Goal: Task Accomplishment & Management: Complete application form

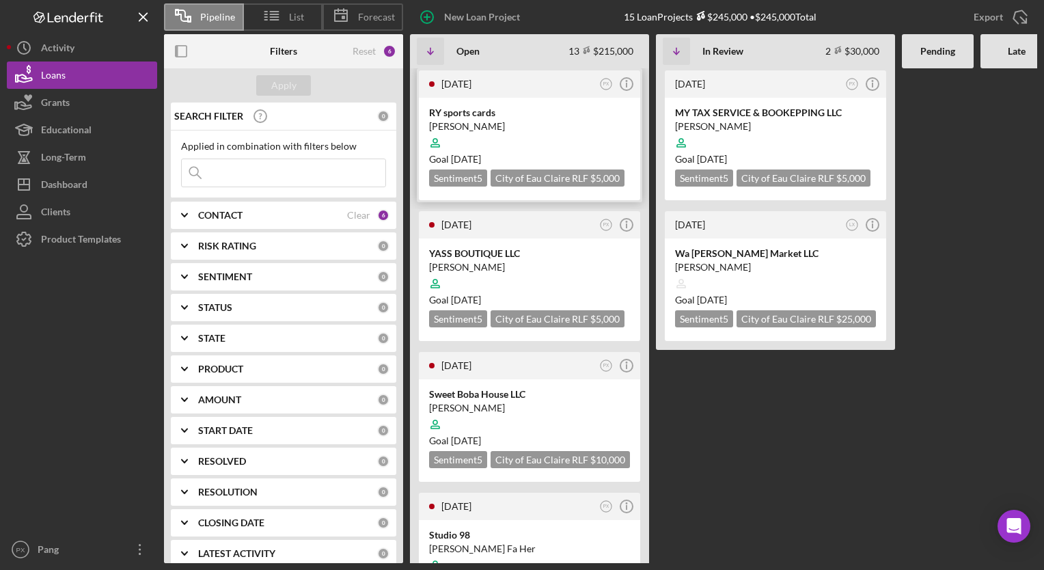
click at [517, 130] on div at bounding box center [529, 143] width 201 height 26
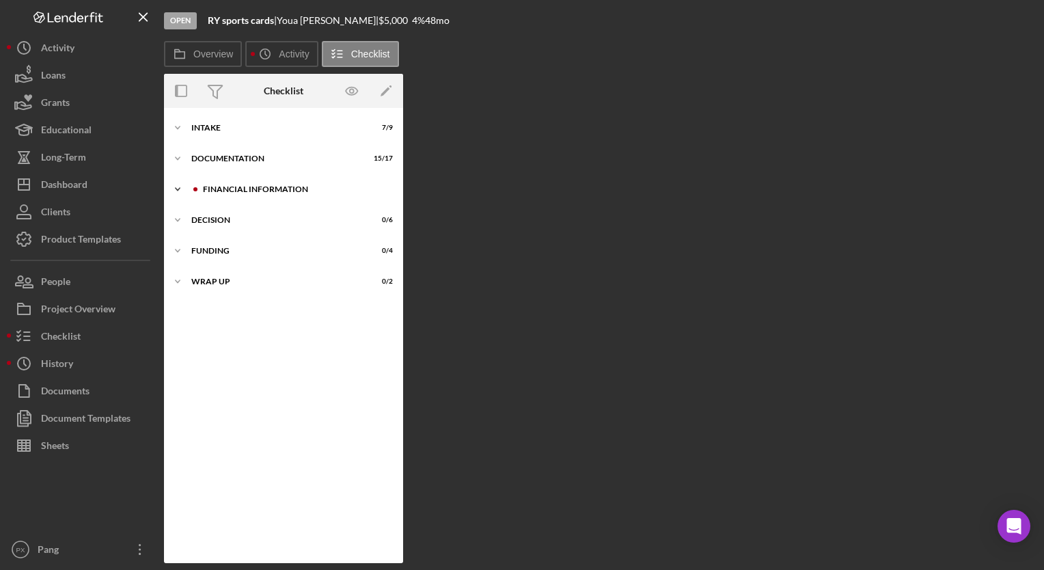
click at [254, 189] on div "Financial Information" at bounding box center [294, 189] width 183 height 8
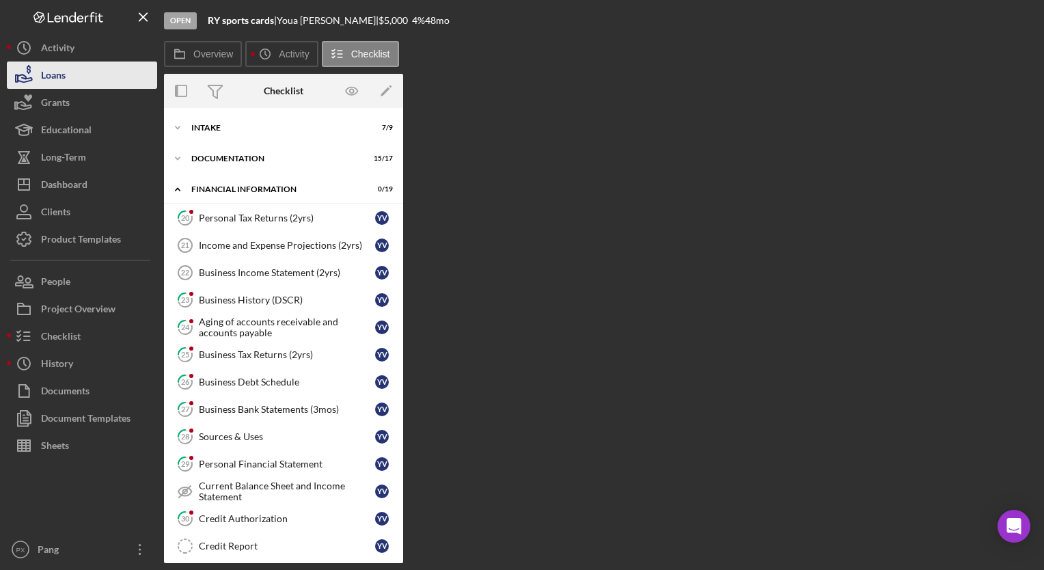
click at [77, 76] on button "Loans" at bounding box center [82, 74] width 150 height 27
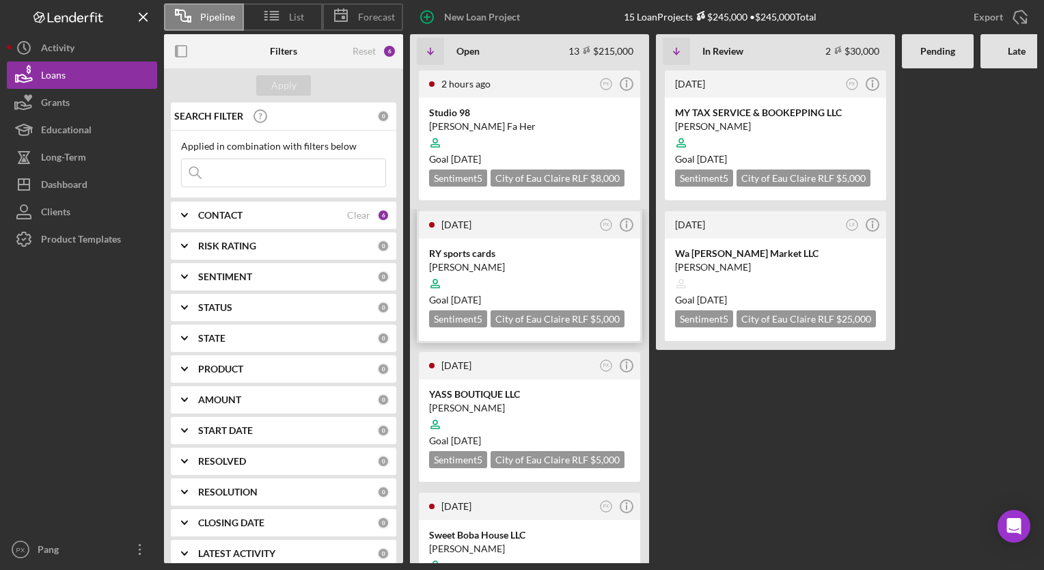
click at [497, 247] on div "RY sports cards" at bounding box center [529, 254] width 201 height 14
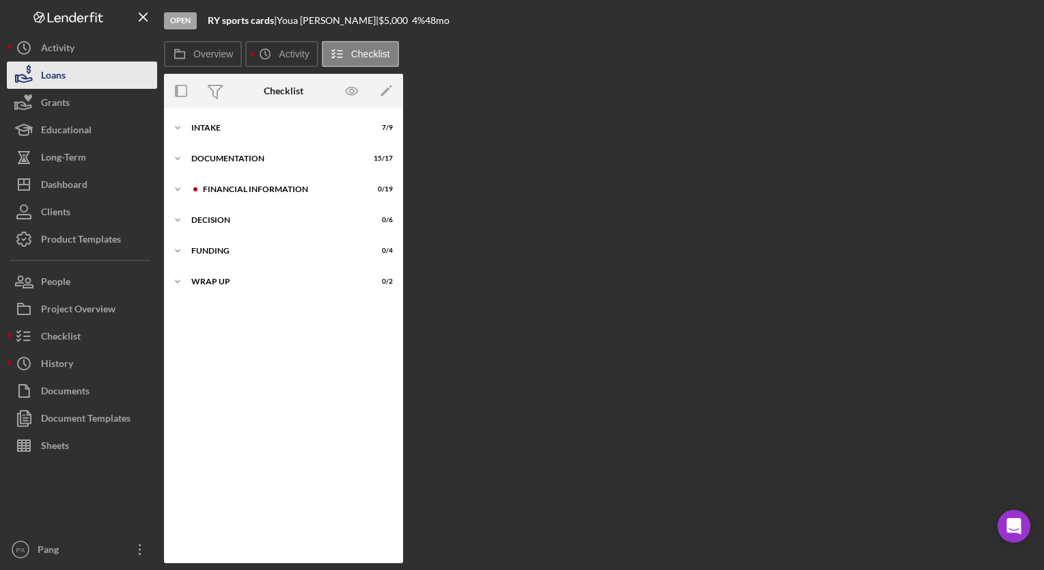
click at [66, 73] on button "Loans" at bounding box center [82, 74] width 150 height 27
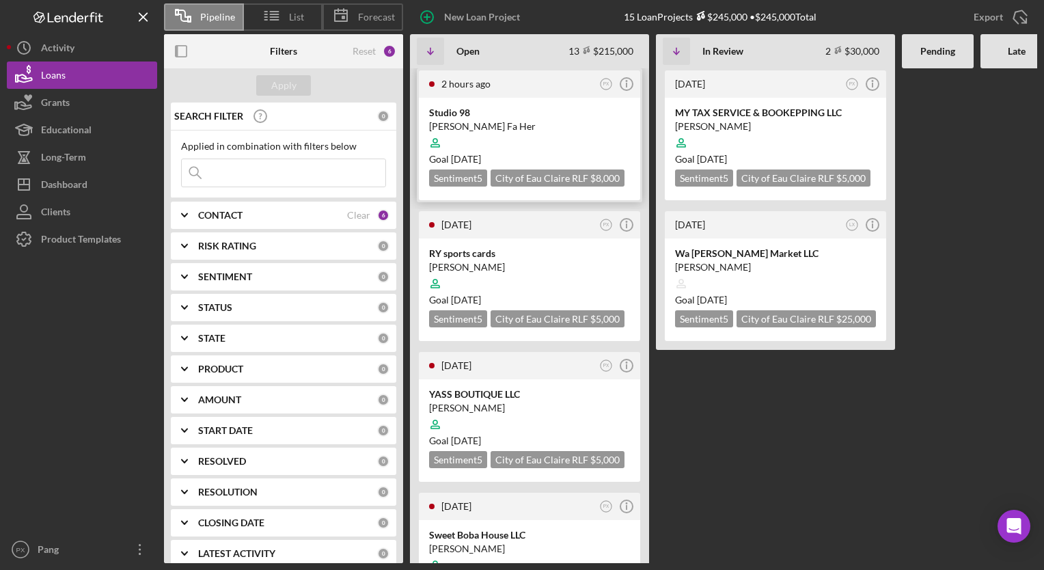
click at [480, 118] on div "Studio 98" at bounding box center [529, 113] width 201 height 14
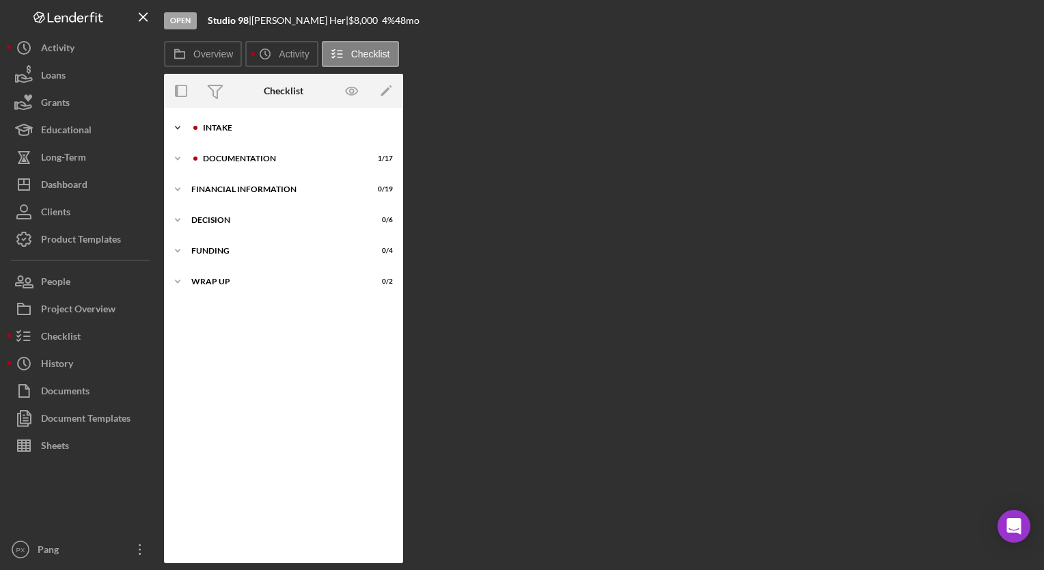
click at [257, 138] on div "Icon/Expander Intake 1 / 9" at bounding box center [283, 127] width 239 height 27
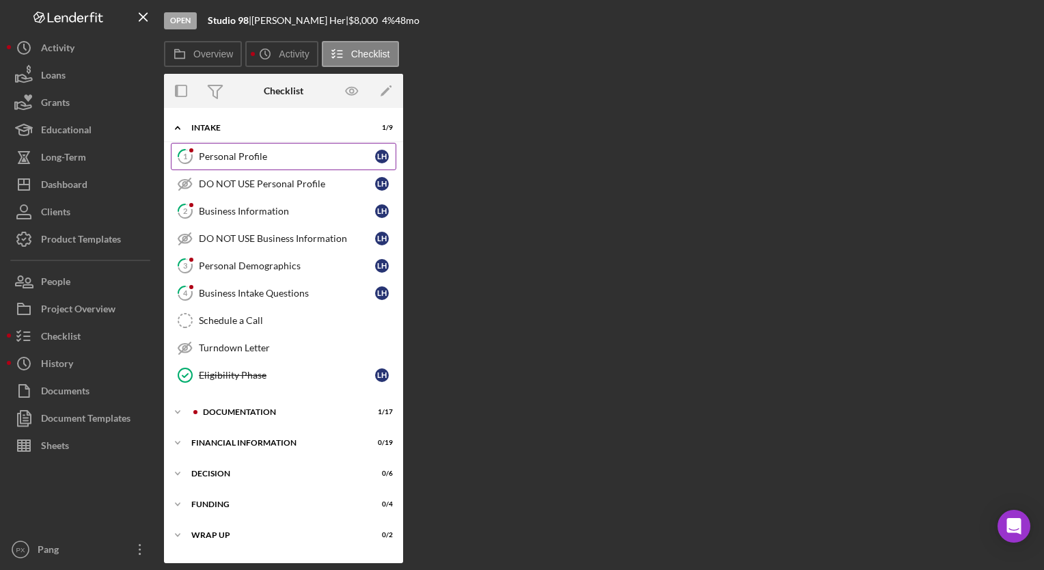
click at [238, 149] on link "1 Personal Profile L H" at bounding box center [283, 156] width 225 height 27
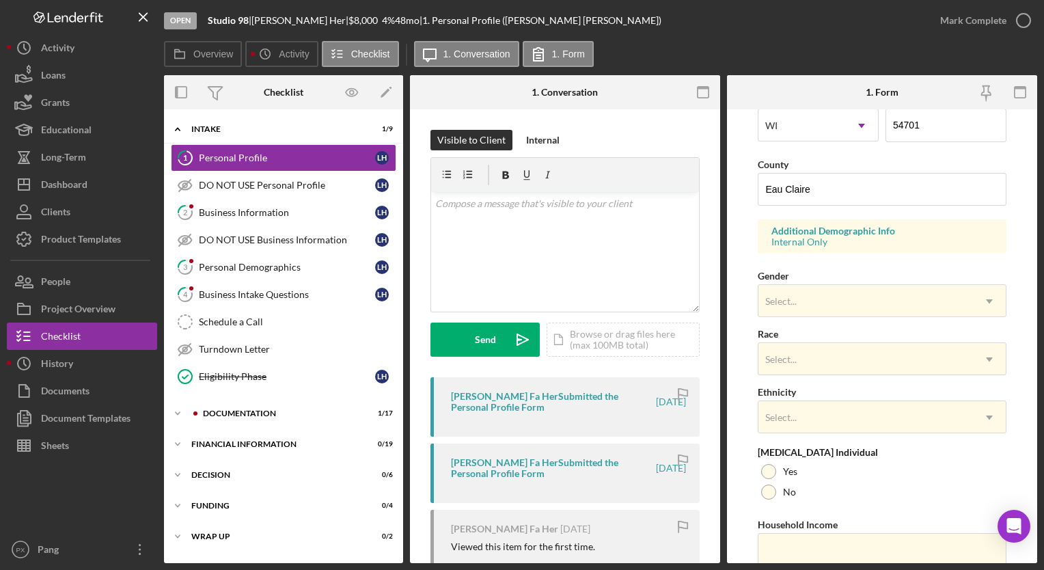
scroll to position [456, 0]
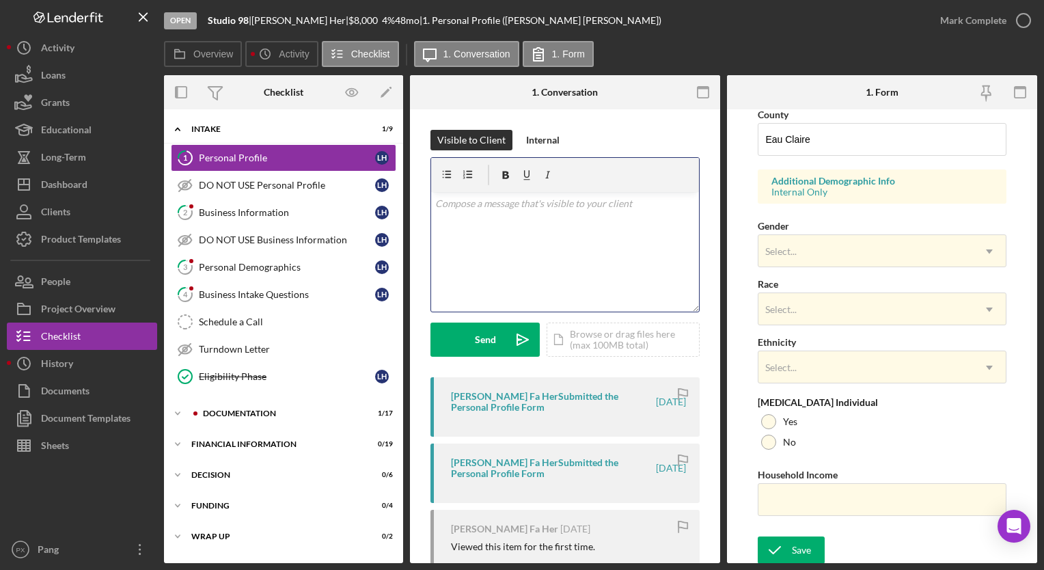
click at [587, 204] on p at bounding box center [565, 203] width 260 height 15
click at [508, 202] on p "Hi [PERSON_NAME]," at bounding box center [565, 203] width 260 height 15
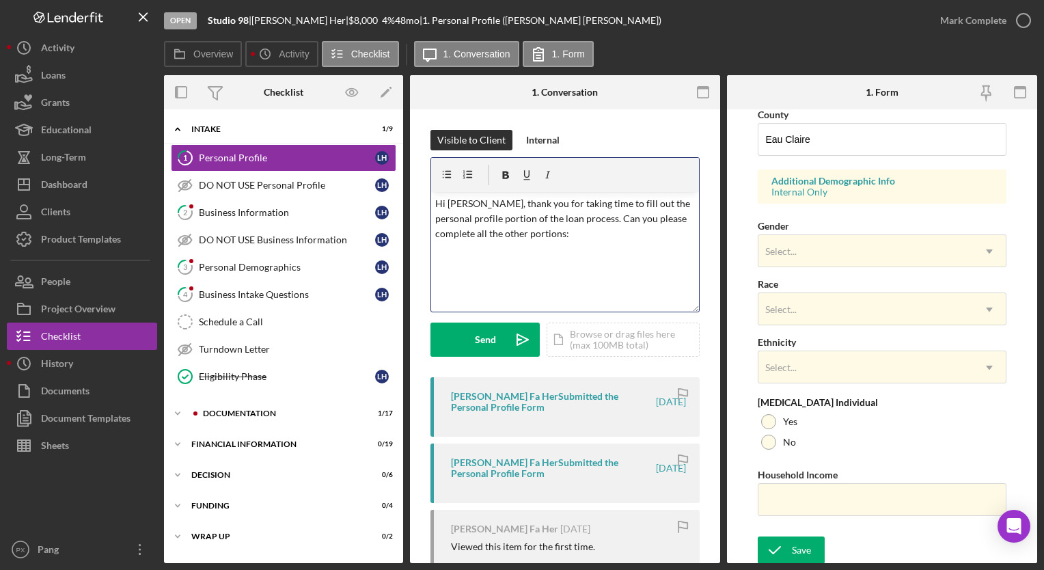
click at [568, 234] on p "Hi [PERSON_NAME], thank you for taking time to fill out the personal profile po…" at bounding box center [565, 219] width 260 height 46
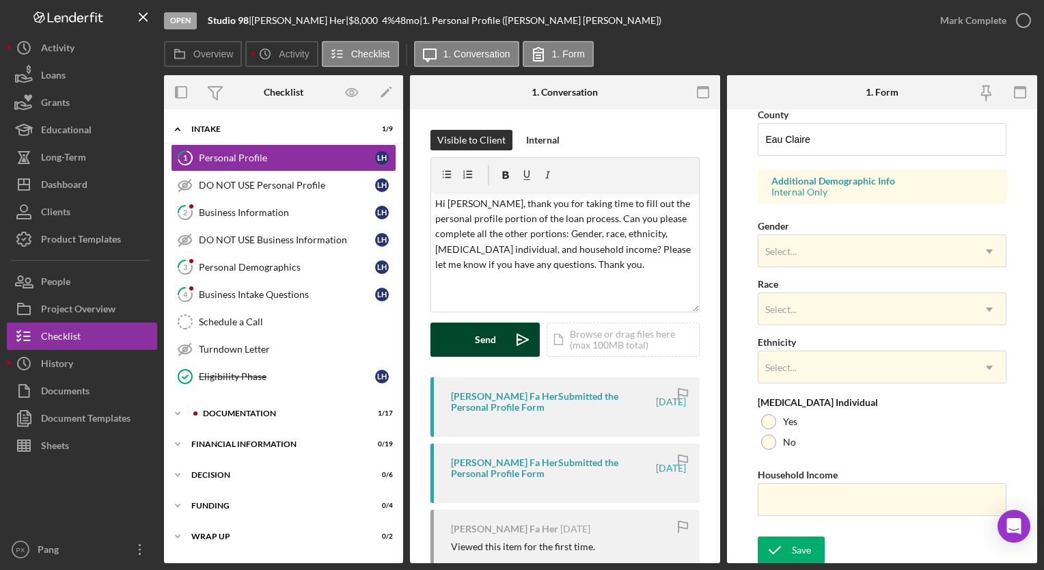
click at [502, 347] on button "Send Icon/icon-invite-send" at bounding box center [484, 339] width 109 height 34
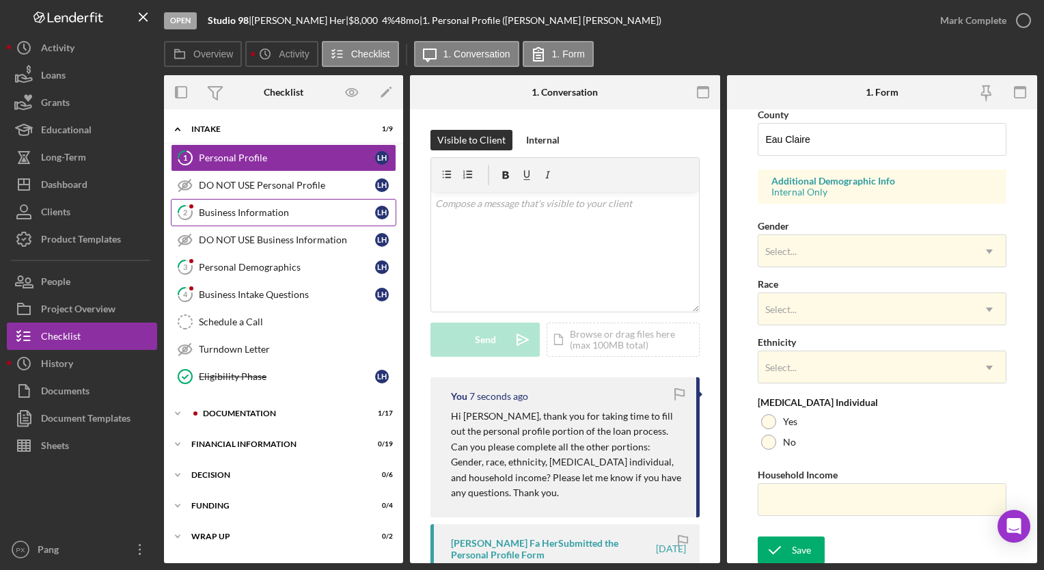
click at [283, 212] on div "Business Information" at bounding box center [287, 212] width 176 height 11
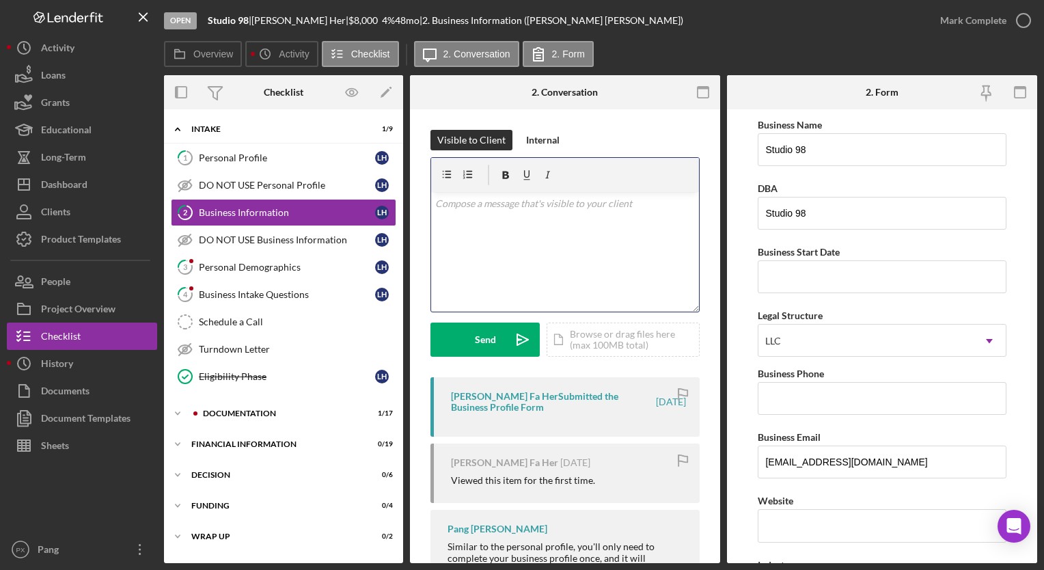
click at [588, 213] on div "v Color teal Color pink Remove color Add row above Add row below Add column bef…" at bounding box center [565, 252] width 268 height 120
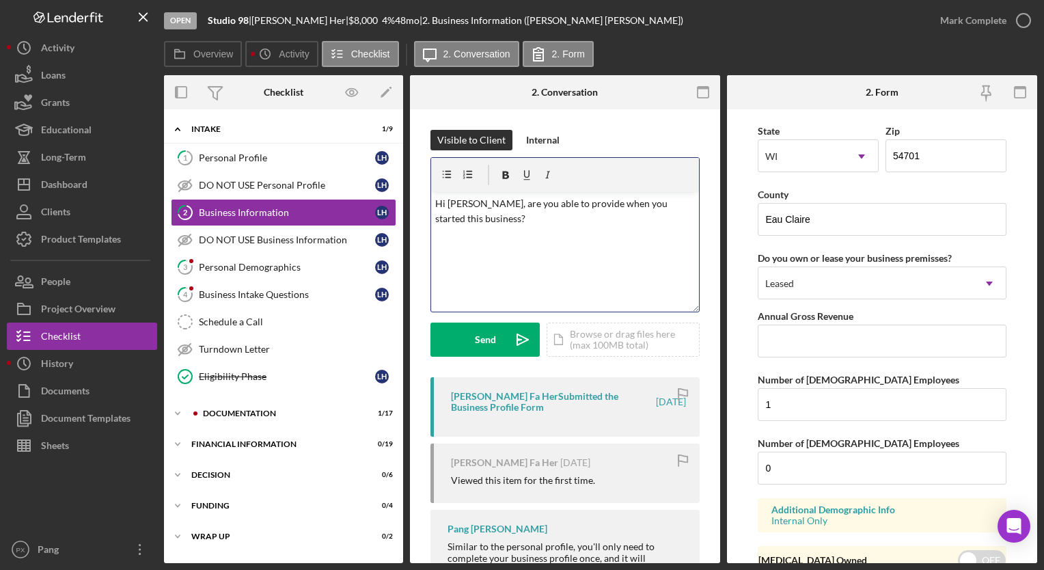
scroll to position [1322, 0]
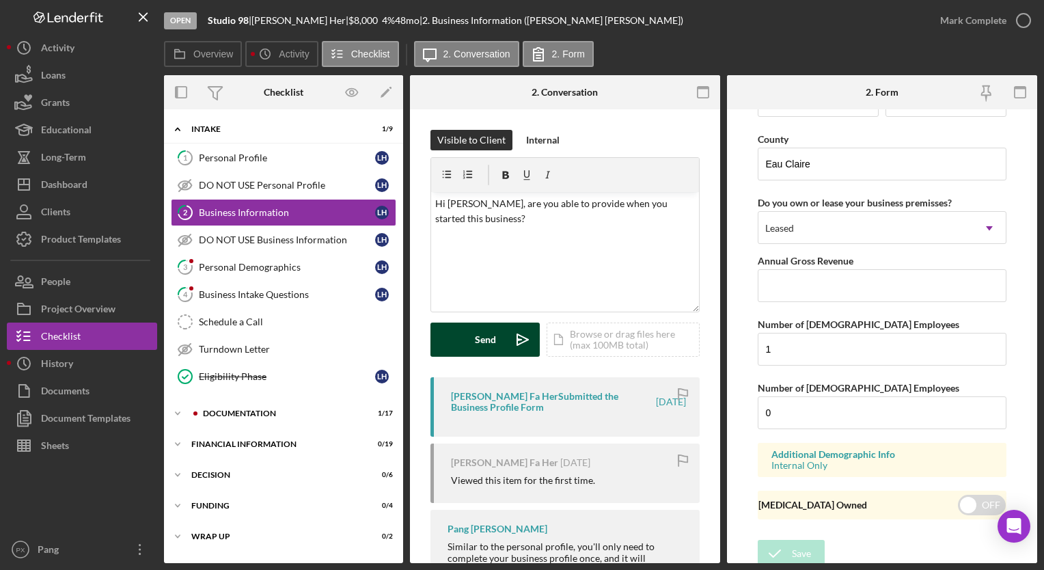
click at [476, 349] on div "Send" at bounding box center [485, 339] width 21 height 34
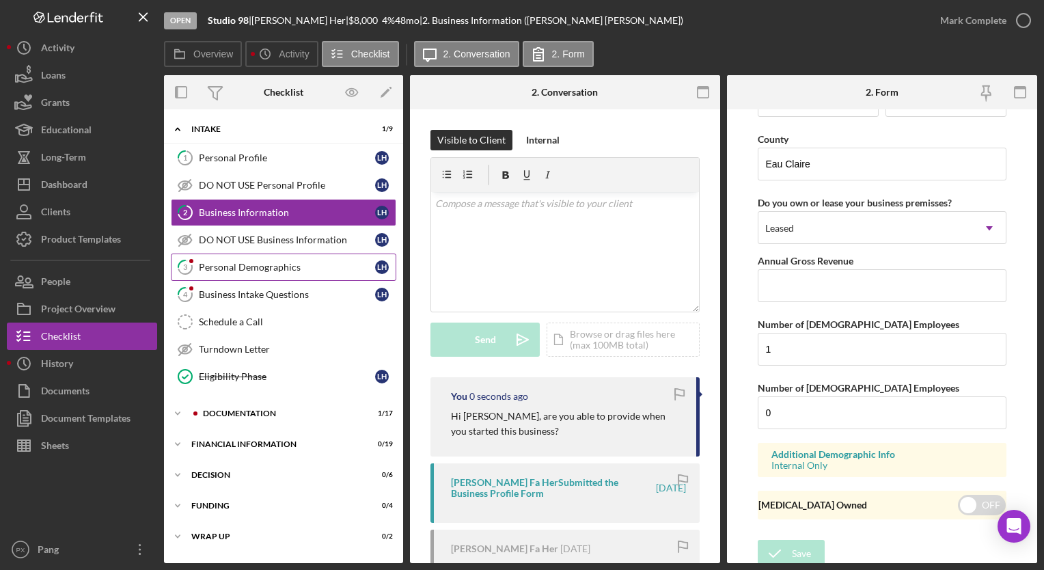
click at [253, 272] on link "3 Personal Demographics L H" at bounding box center [283, 266] width 225 height 27
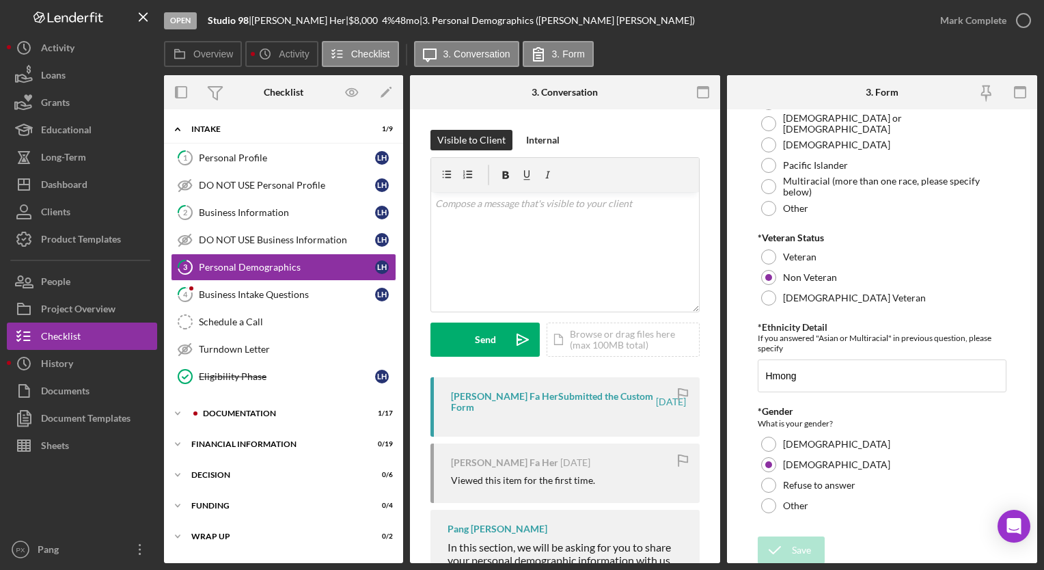
scroll to position [285, 0]
click at [1024, 19] on icon "button" at bounding box center [1023, 20] width 34 height 34
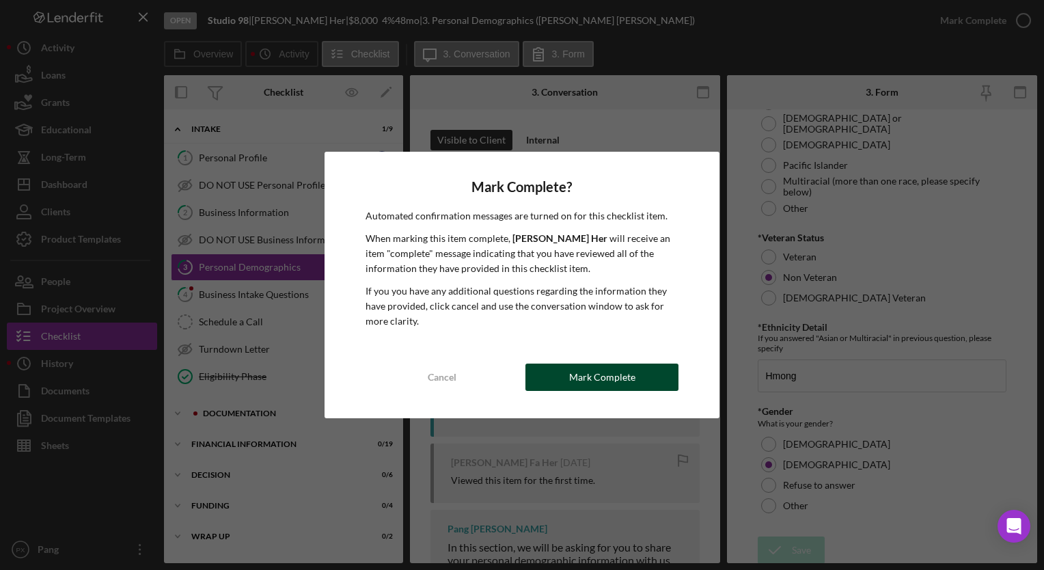
click at [644, 374] on button "Mark Complete" at bounding box center [601, 376] width 153 height 27
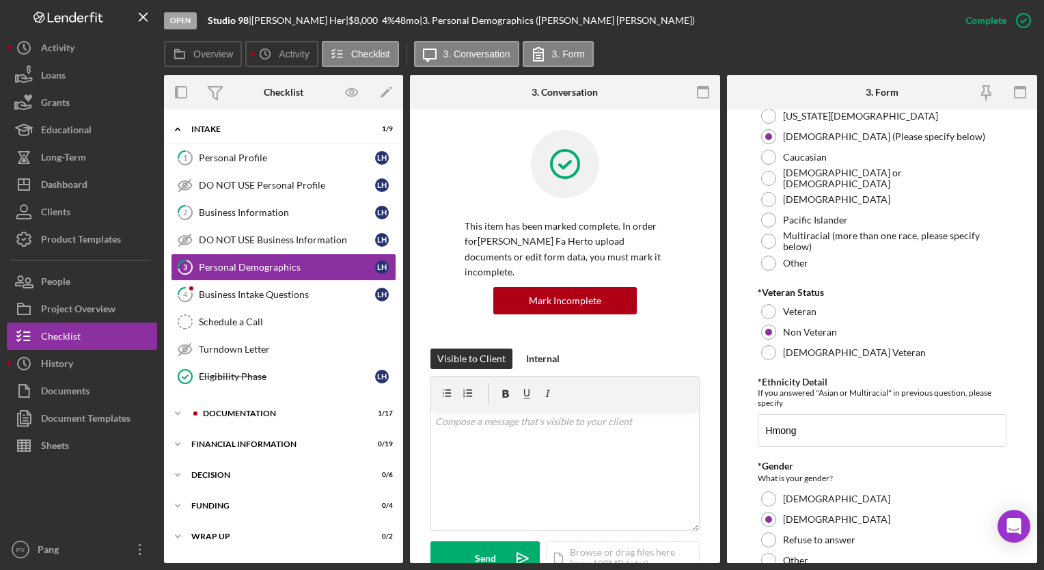
scroll to position [340, 0]
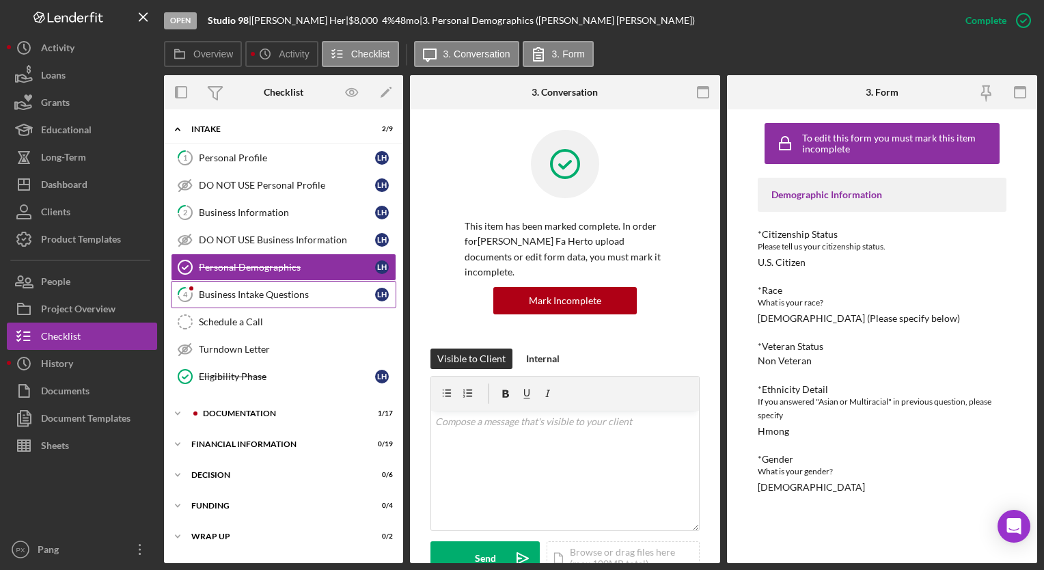
click at [283, 296] on div "Business Intake Questions" at bounding box center [287, 294] width 176 height 11
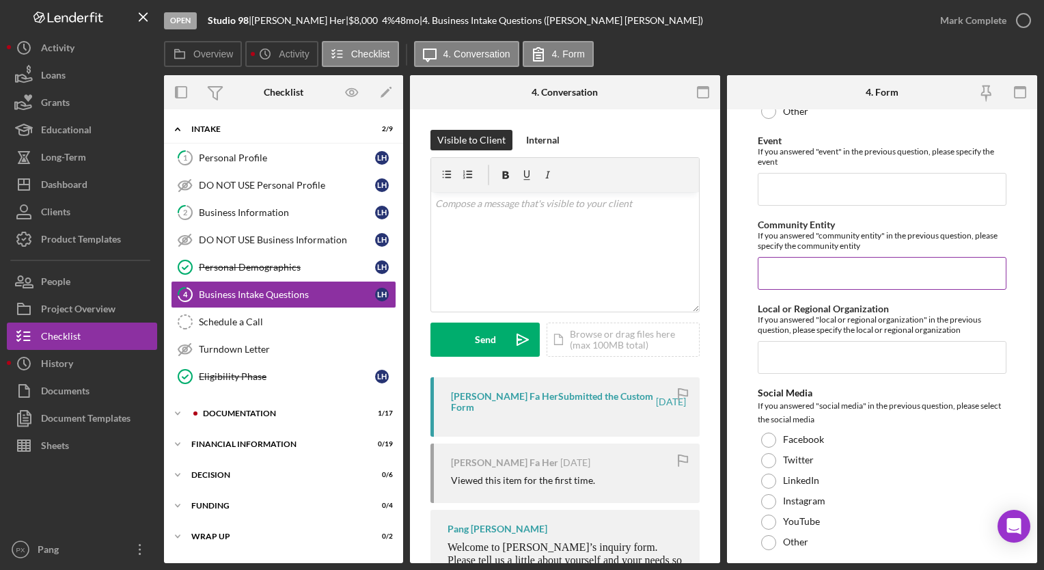
scroll to position [3468, 0]
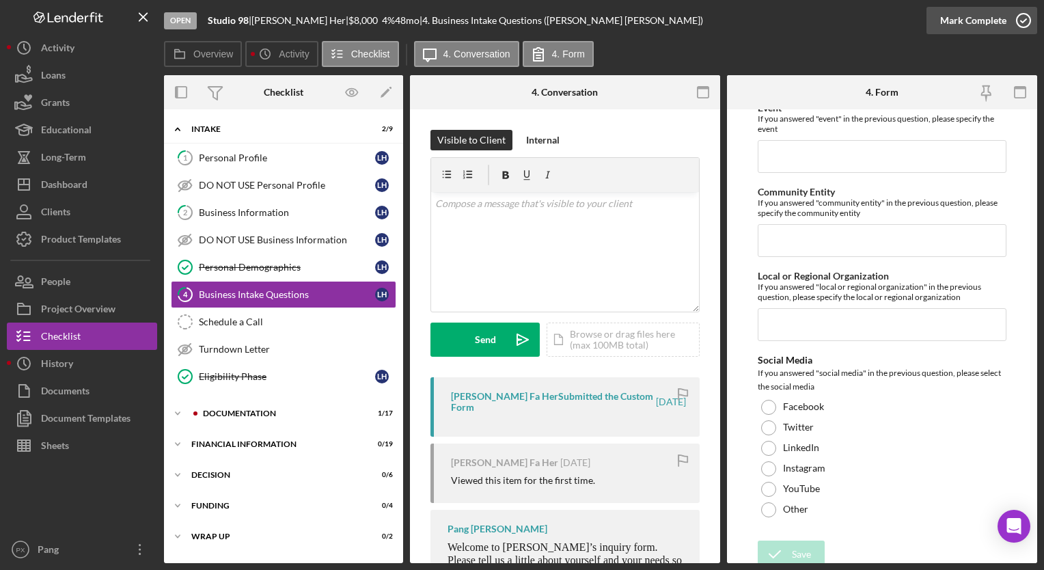
click at [1028, 20] on icon "button" at bounding box center [1023, 20] width 34 height 34
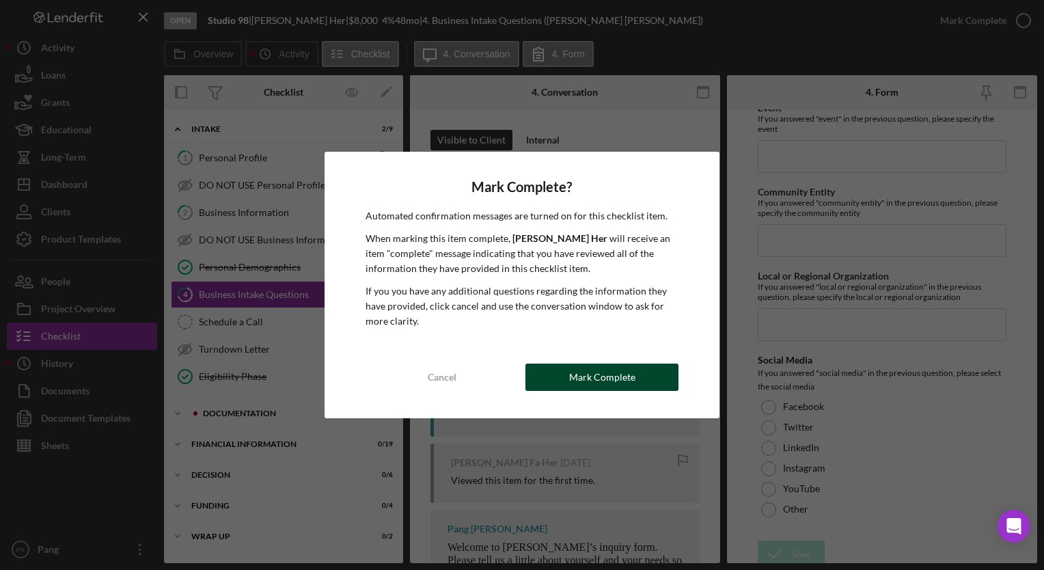
click at [615, 381] on div "Mark Complete" at bounding box center [602, 376] width 66 height 27
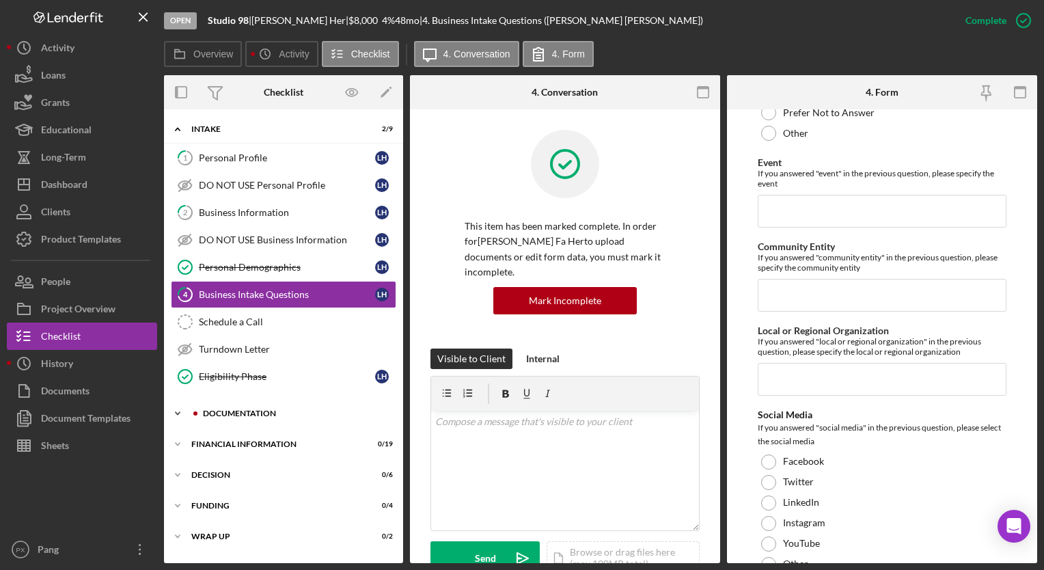
scroll to position [3522, 0]
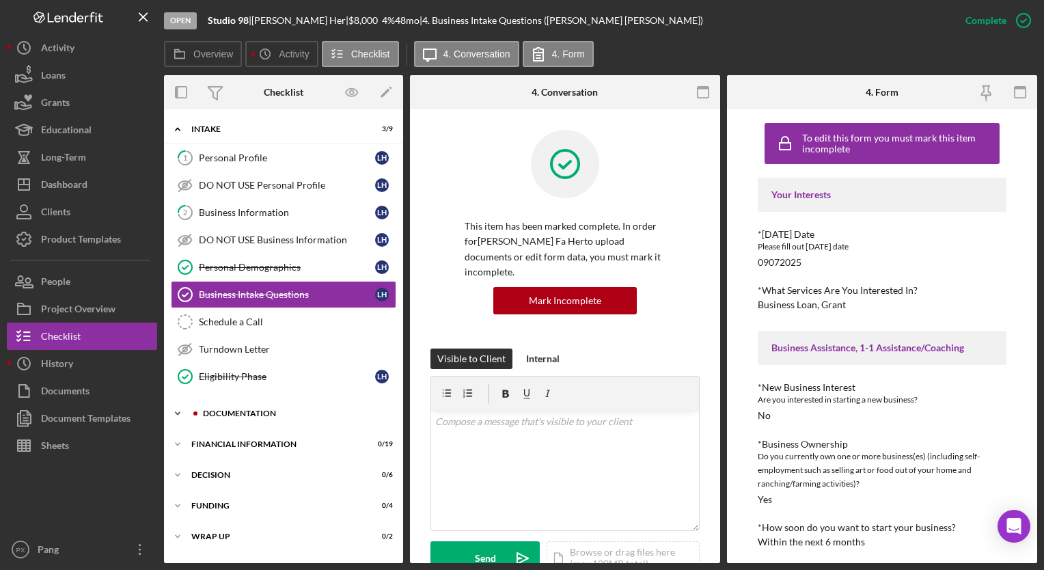
click at [249, 409] on div "Documentation" at bounding box center [294, 413] width 183 height 8
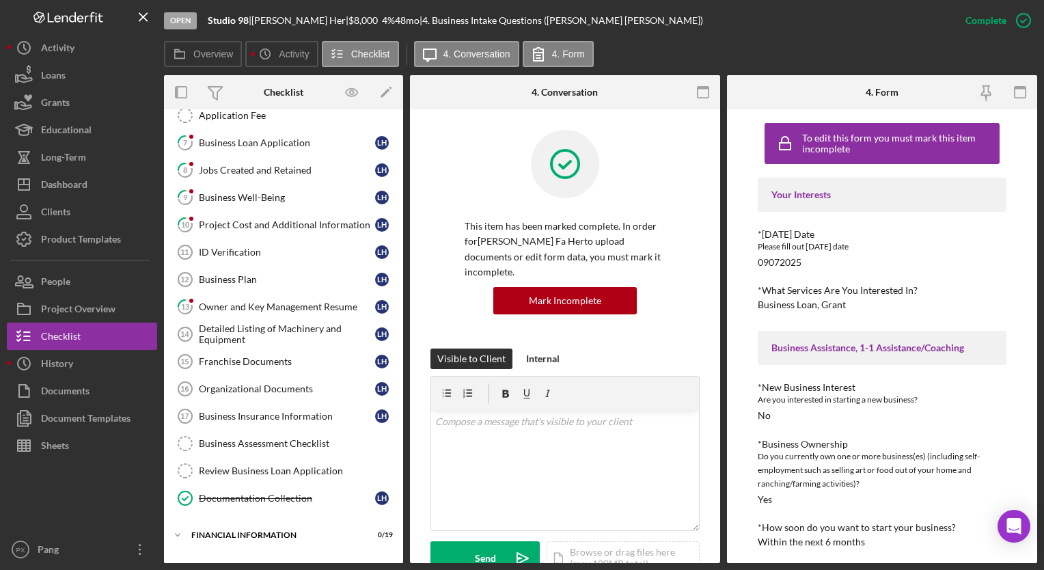
scroll to position [385, 0]
